Goal: Task Accomplishment & Management: Use online tool/utility

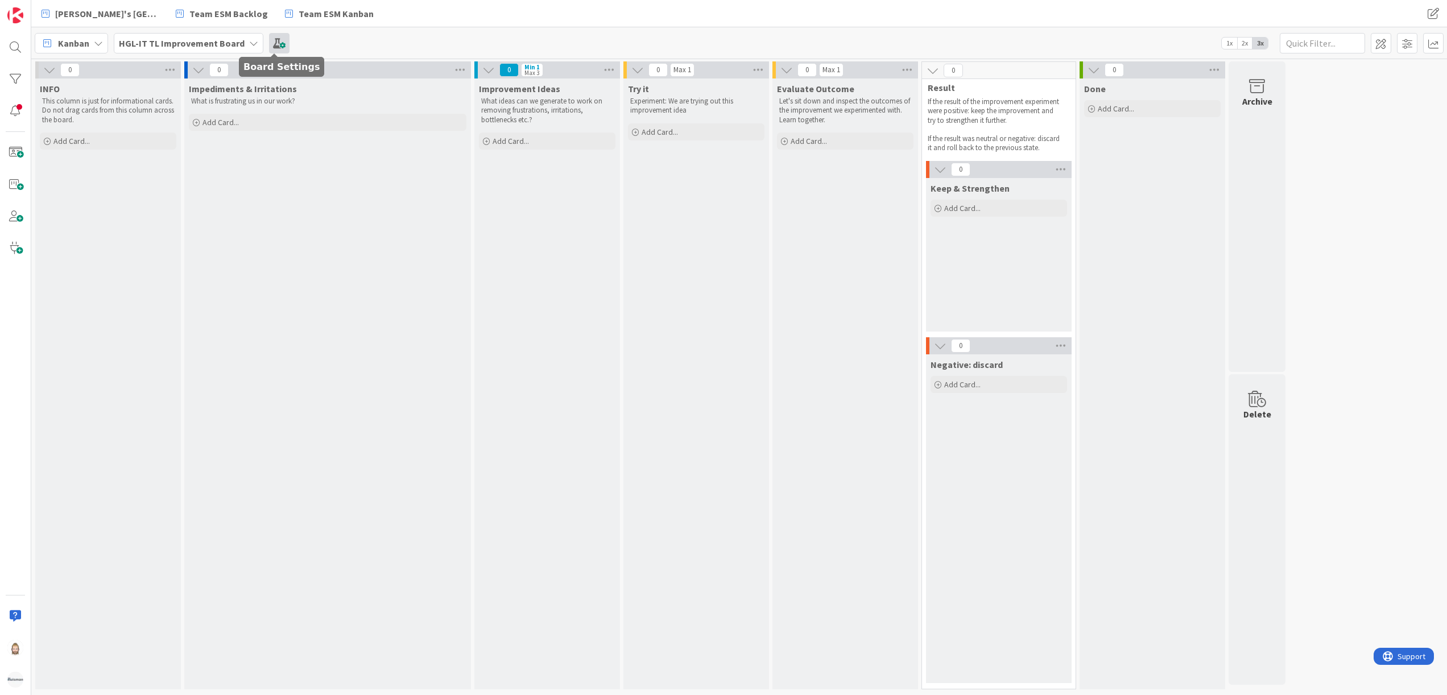
click at [274, 43] on span at bounding box center [279, 43] width 20 height 20
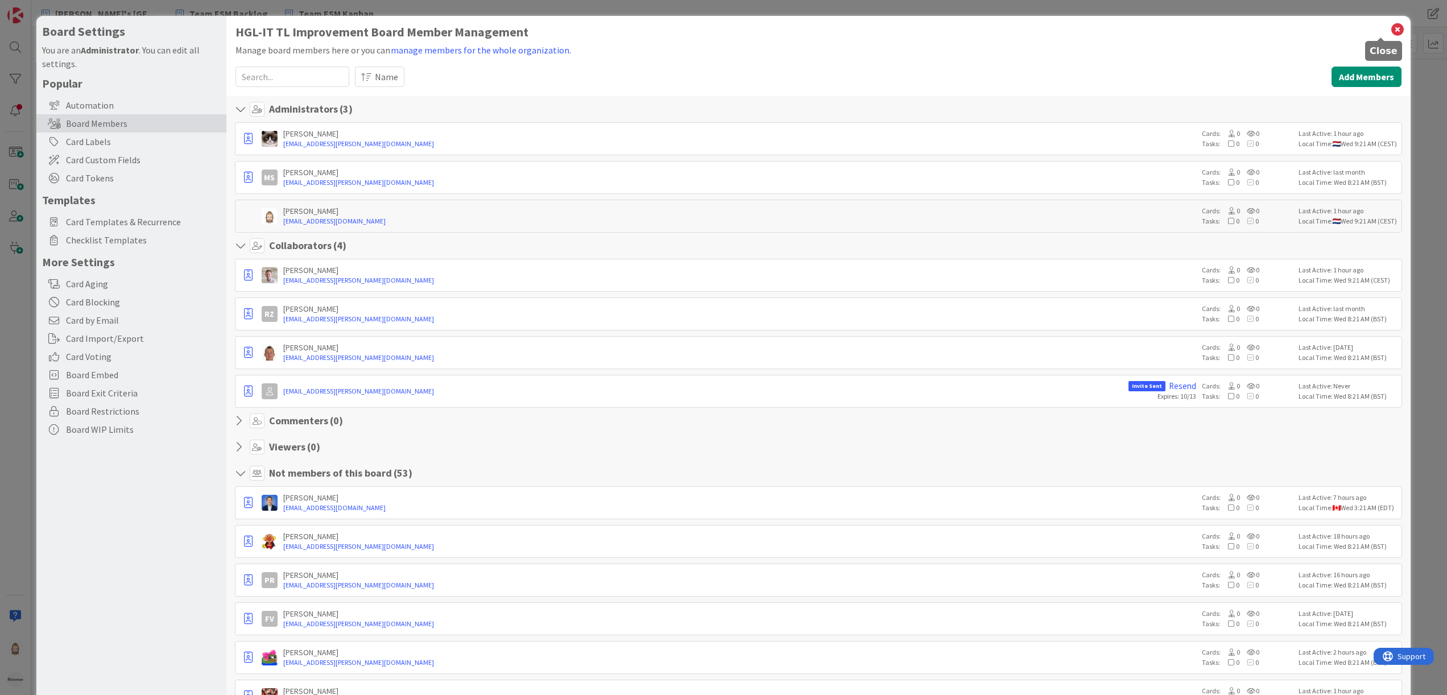
drag, startPoint x: 1382, startPoint y: 28, endPoint x: 1372, endPoint y: 31, distance: 10.1
click at [1390, 28] on icon at bounding box center [1397, 30] width 15 height 16
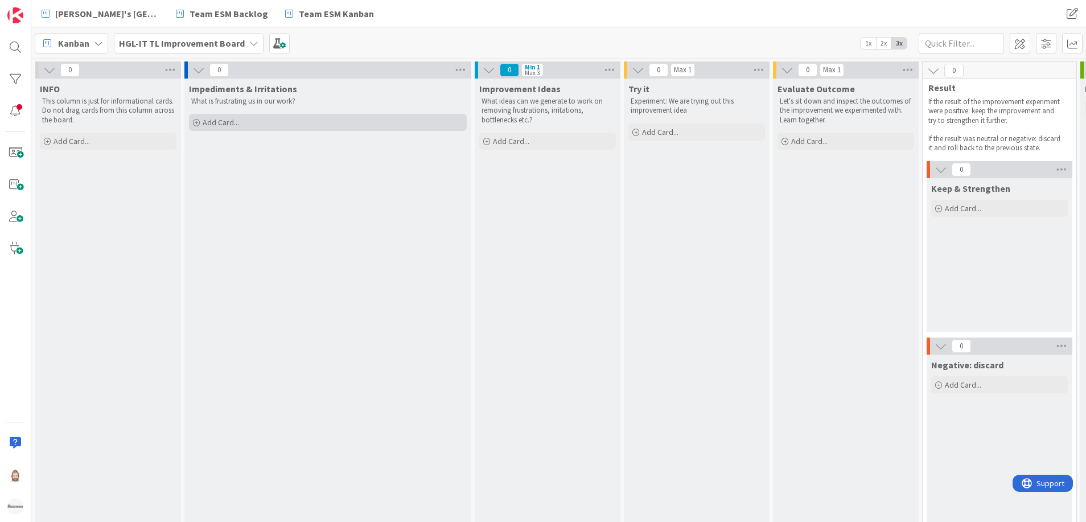
click at [206, 118] on span "Add Card..." at bounding box center [221, 122] width 36 height 10
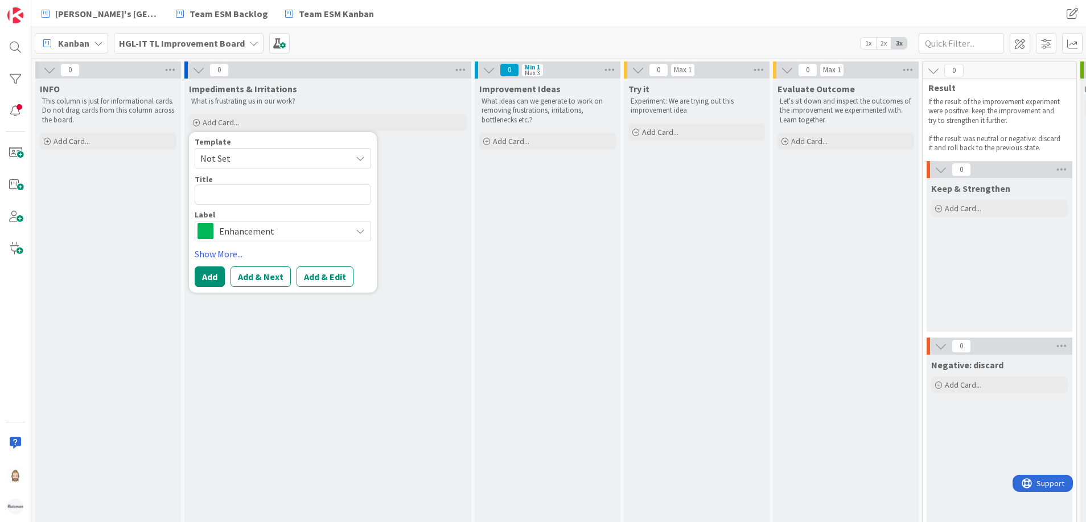
click at [237, 151] on span "Not Set" at bounding box center [271, 158] width 142 height 15
click at [254, 227] on span "Enhancement" at bounding box center [282, 231] width 126 height 16
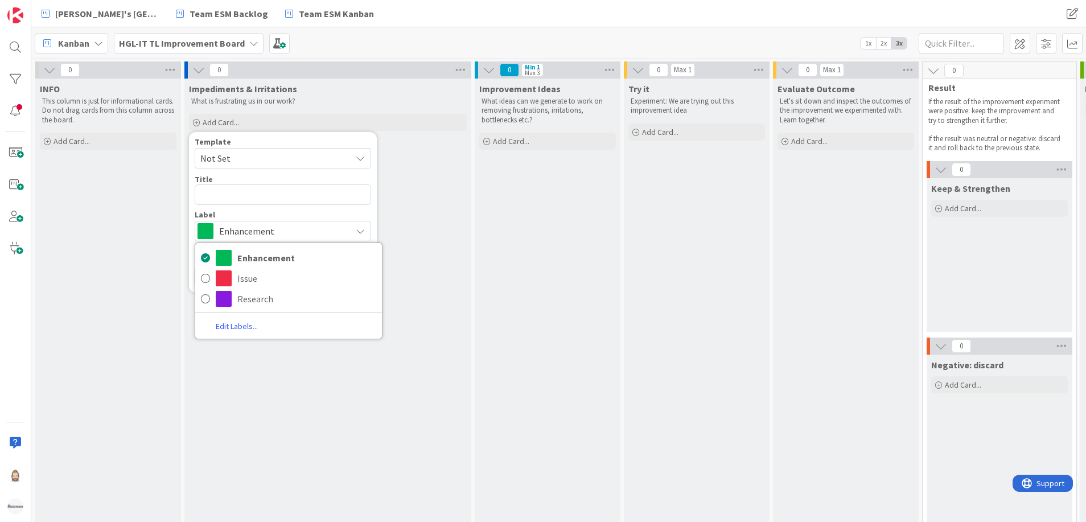
click at [254, 227] on span "Enhancement" at bounding box center [282, 231] width 126 height 16
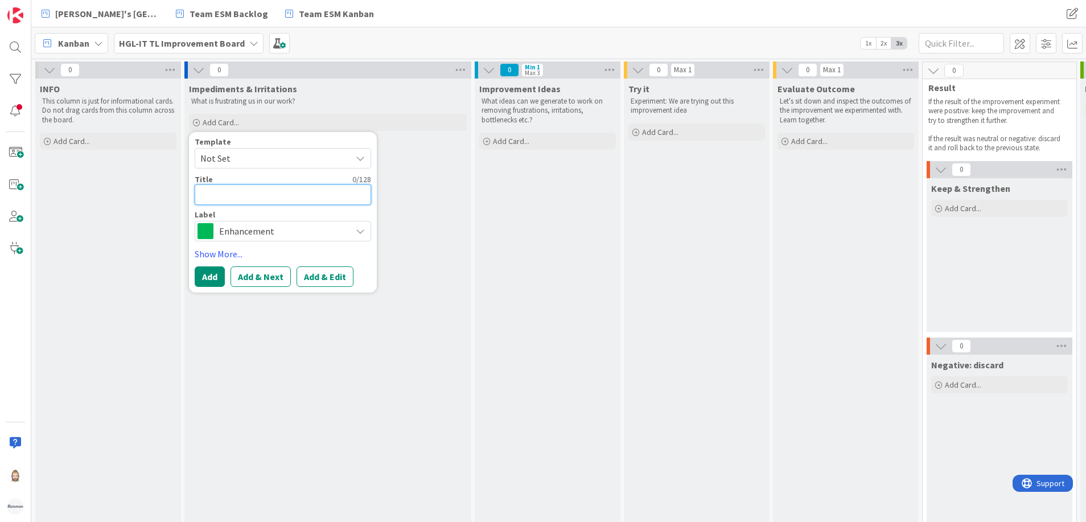
click at [260, 193] on textarea at bounding box center [283, 194] width 176 height 20
type textarea "x"
type textarea "K"
type textarea "x"
type textarea "Kn"
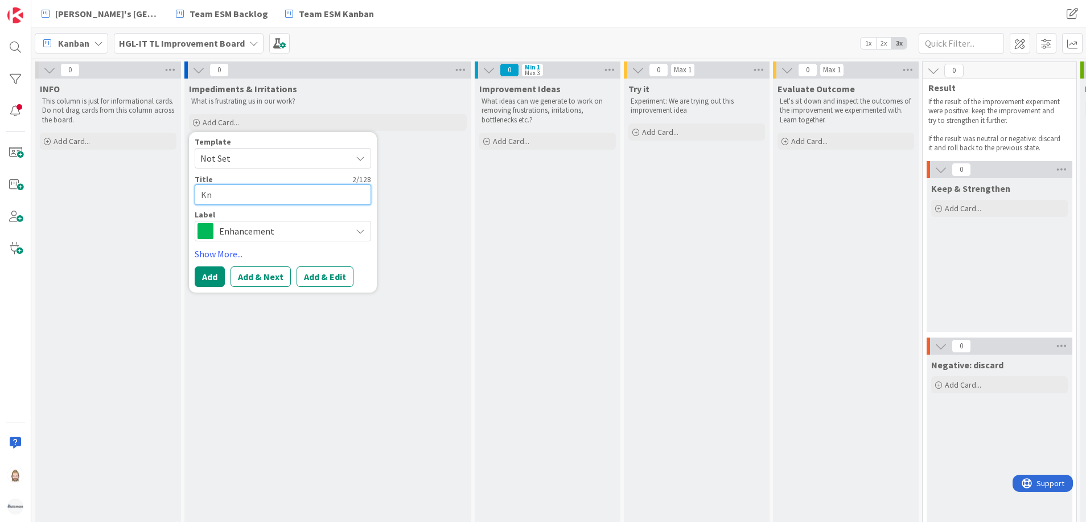
type textarea "x"
type textarea "Kno"
type textarea "x"
type textarea "Know"
type textarea "x"
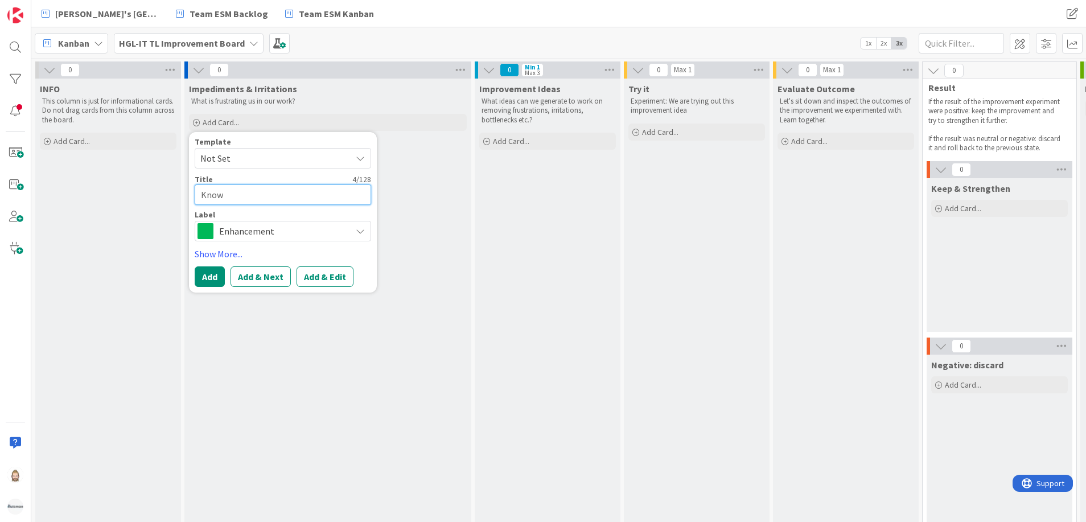
type textarea "Knowl"
type textarea "x"
type textarea "Knowle"
type textarea "x"
type textarea "Knowled"
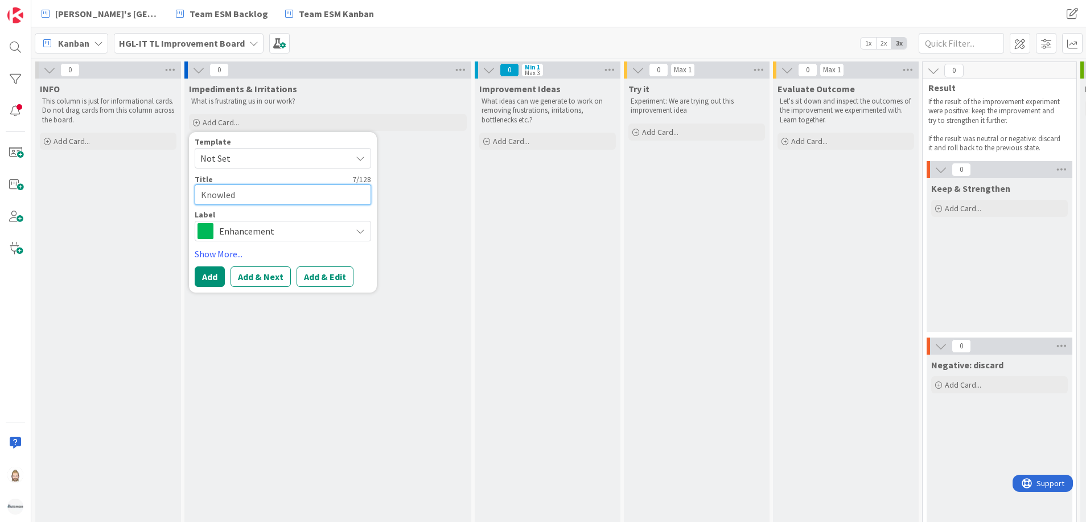
type textarea "x"
type textarea "Knowledg"
type textarea "x"
type textarea "Knowledge"
type textarea "x"
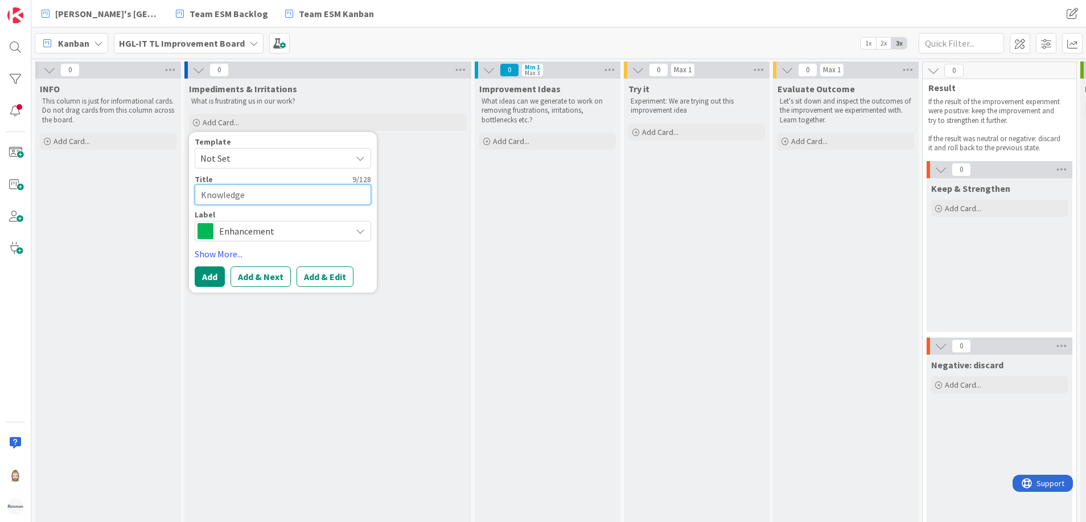
type textarea "Knowledge"
type textarea "x"
type textarea "Knowledge M"
type textarea "x"
type textarea "Knowledge Ma"
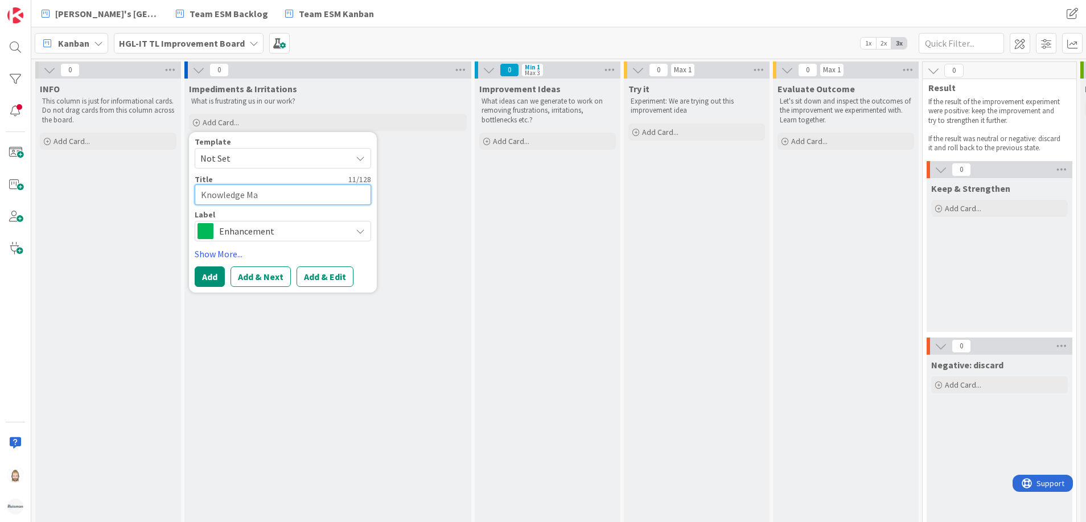
type textarea "x"
type textarea "Knowledge Man"
type textarea "x"
type textarea "Knowledge Mana"
type textarea "x"
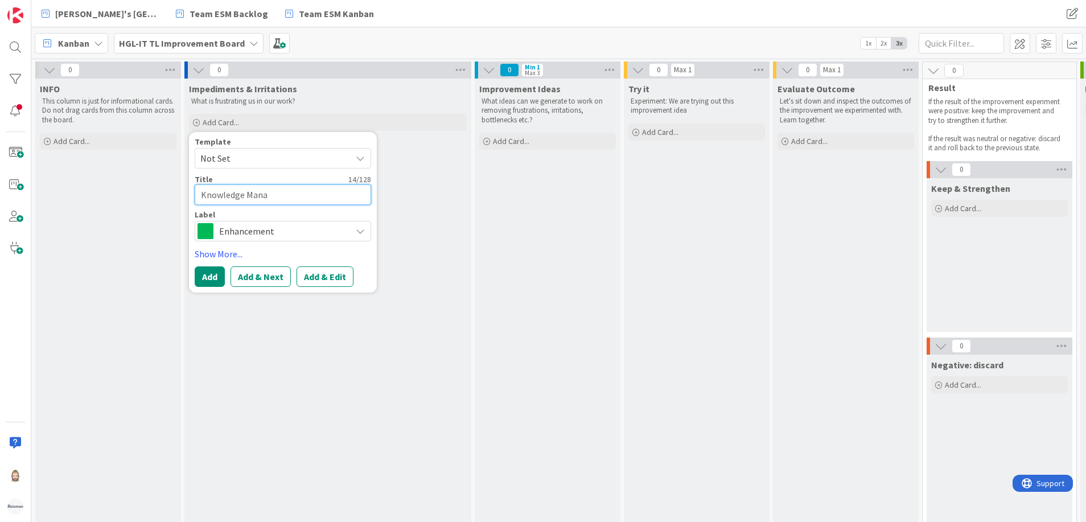
type textarea "Knowledge Manag"
type textarea "x"
type textarea "Knowledge Manage"
type textarea "x"
type textarea "Knowledge Managem"
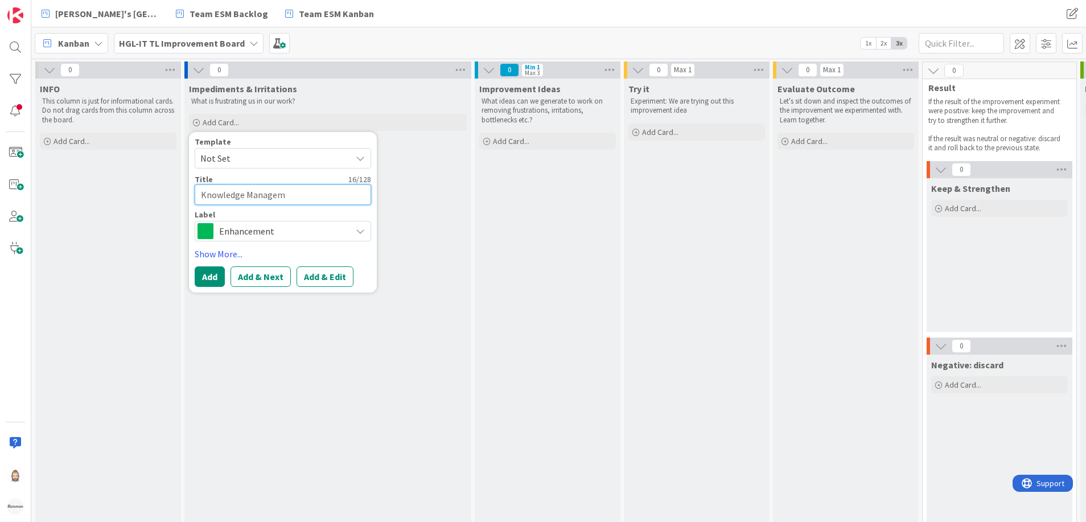
type textarea "x"
type textarea "Knowledge Manageme"
type textarea "x"
type textarea "Knowledge Managemen"
type textarea "x"
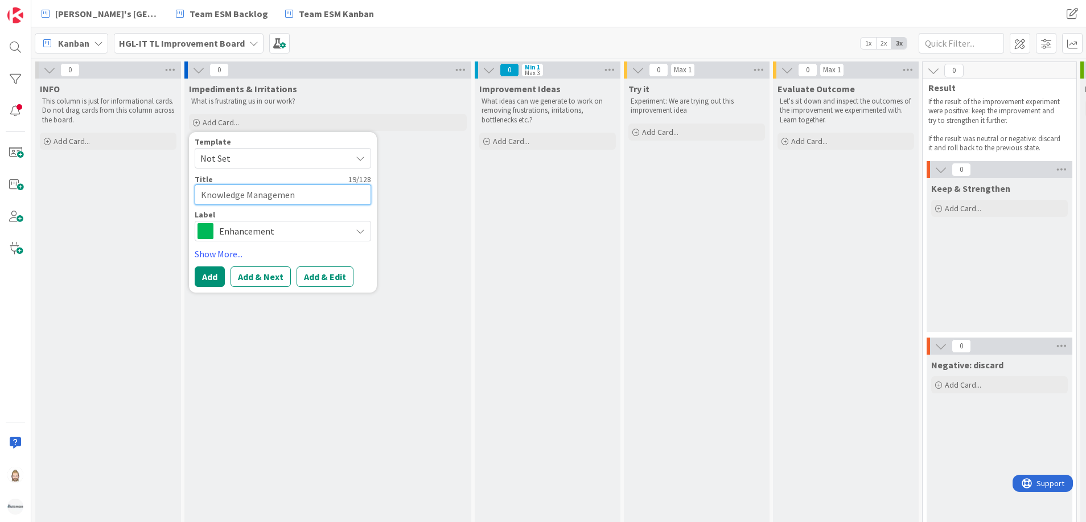
type textarea "Knowledge Management"
type textarea "x"
type textarea "Knowledge Management"
type textarea "x"
type textarea "Knowledge Management"
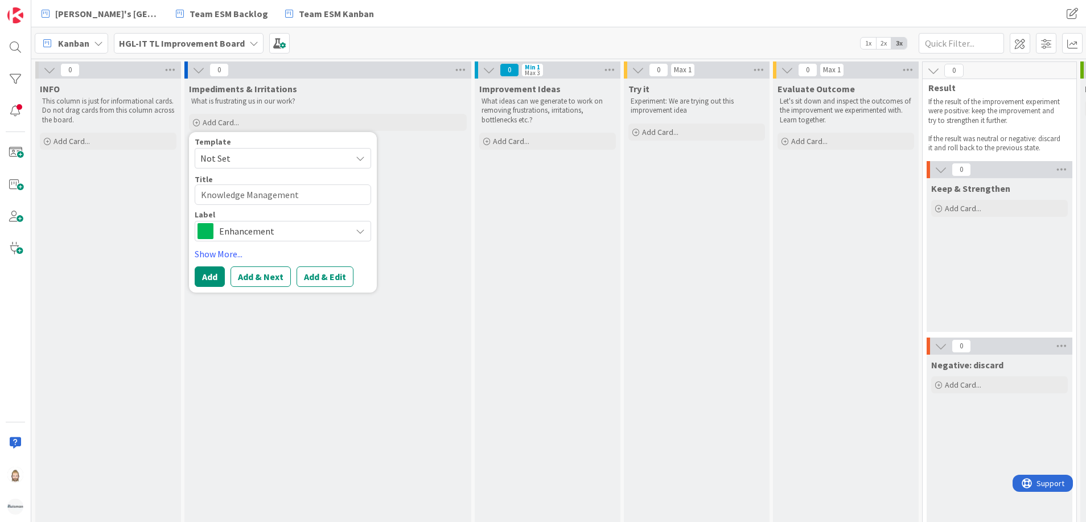
click at [218, 266] on div "Template Not Set Not Set Add Card Templates Title 20 / 128 Knowledge Management…" at bounding box center [283, 212] width 176 height 149
click at [217, 271] on button "Add" at bounding box center [210, 276] width 30 height 20
